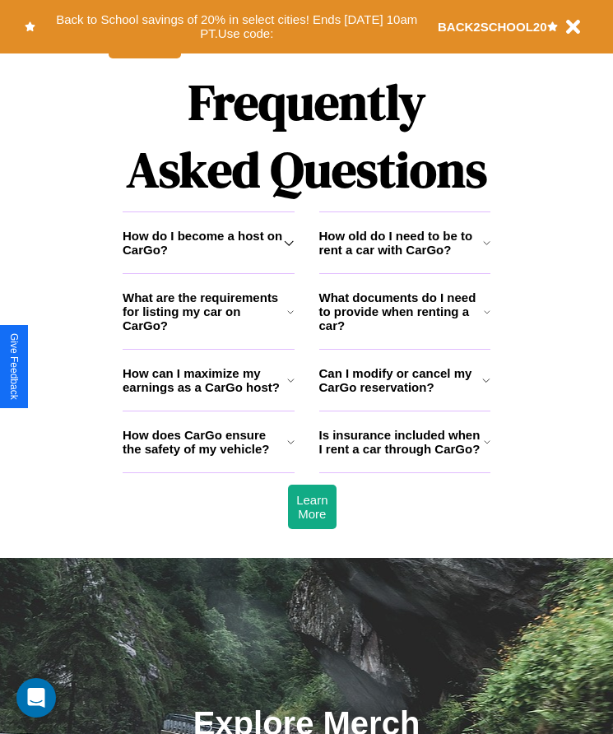
scroll to position [2146, 0]
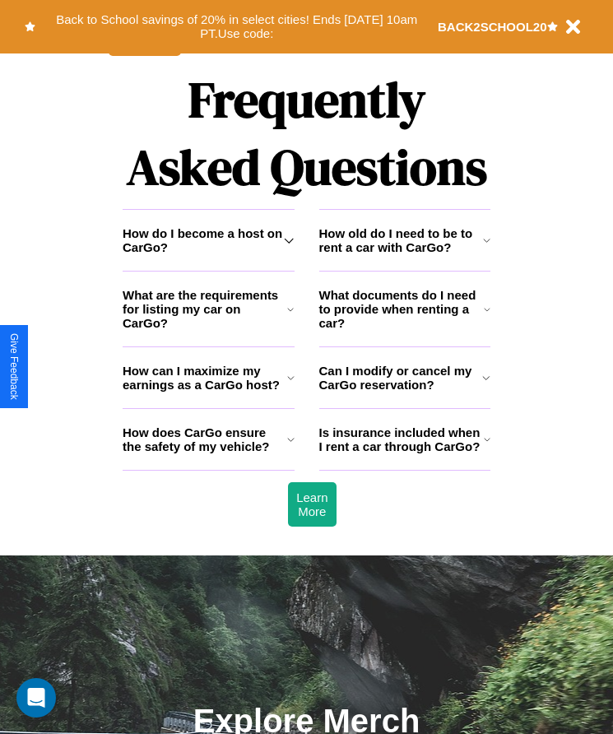
click at [208, 330] on h3 "What are the requirements for listing my car on CarGo?" at bounding box center [205, 309] width 165 height 42
click at [486, 384] on icon at bounding box center [486, 377] width 8 height 13
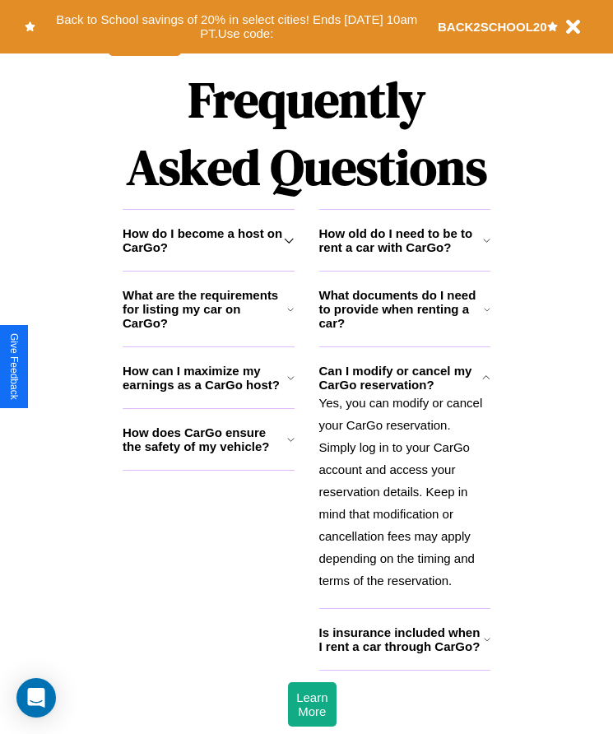
click at [404, 254] on h3 "How old do I need to be to rent a car with CarGo?" at bounding box center [401, 240] width 164 height 28
click at [290, 384] on icon at bounding box center [290, 377] width 7 height 13
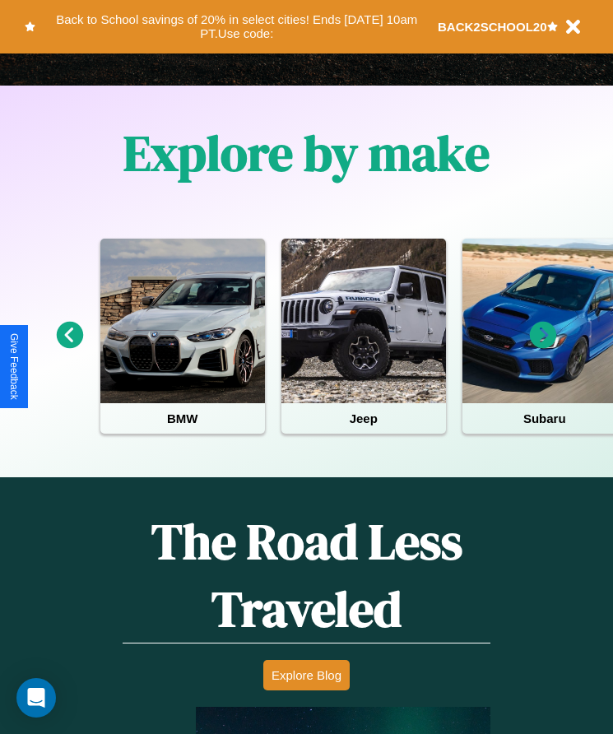
scroll to position [275, 0]
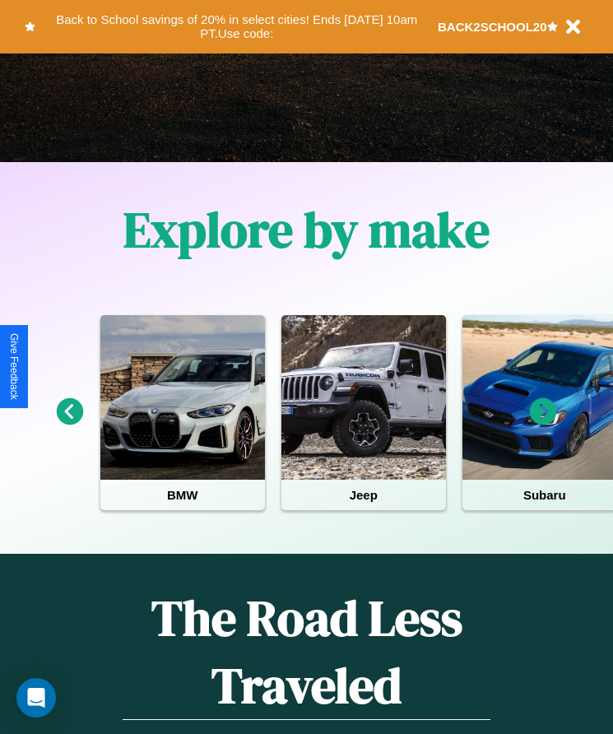
click at [543, 423] on icon at bounding box center [543, 411] width 27 height 27
